Goal: Go to known website: Access a specific website the user already knows

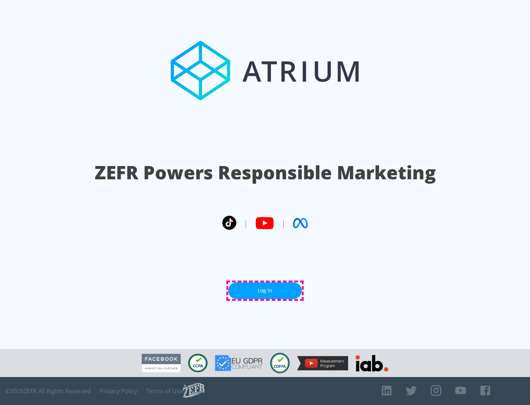
click at [265, 291] on link "Log In" at bounding box center [265, 290] width 74 height 17
